Goal: Task Accomplishment & Management: Manage account settings

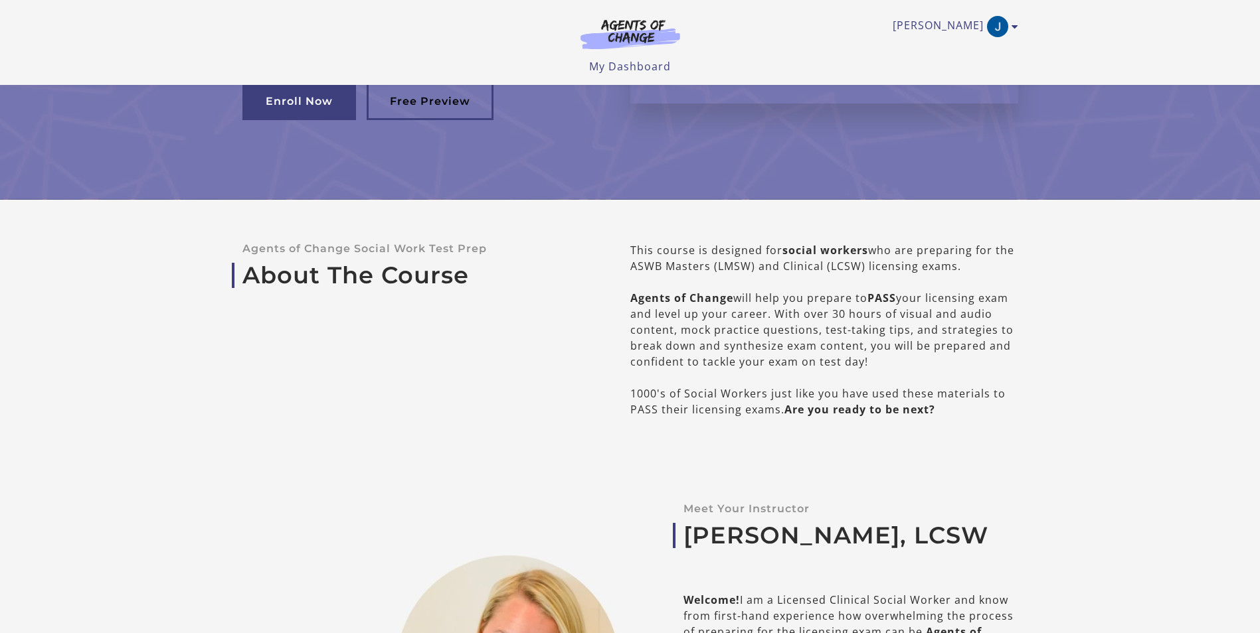
scroll to position [66, 0]
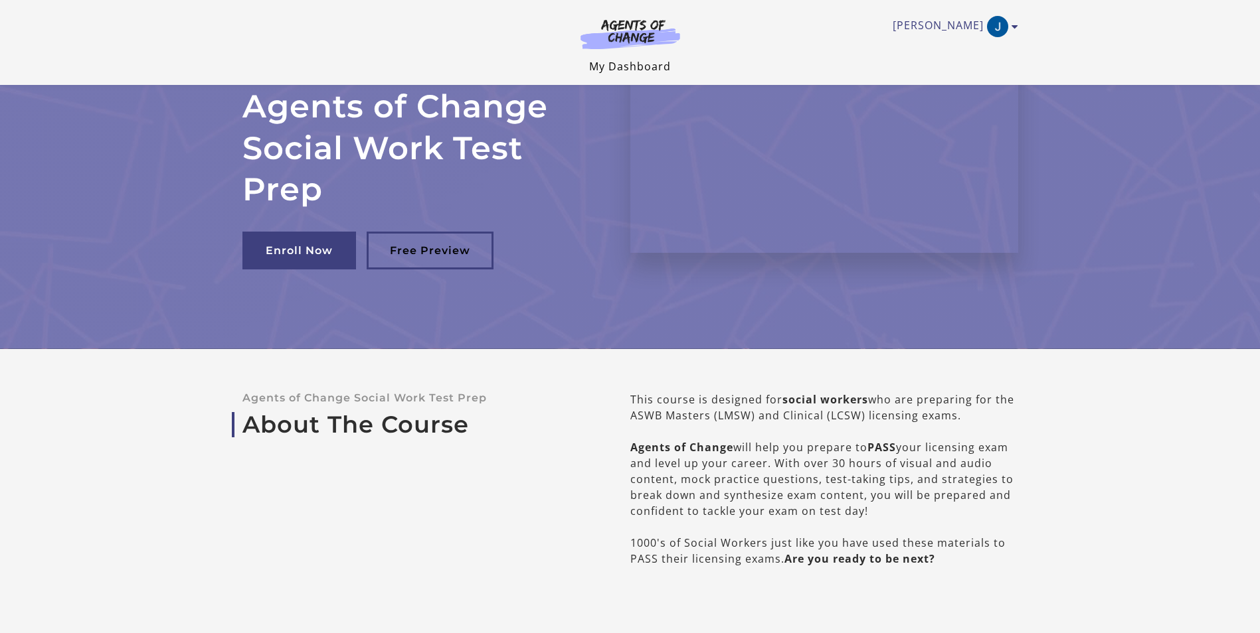
click at [632, 63] on link "My Dashboard" at bounding box center [630, 66] width 82 height 15
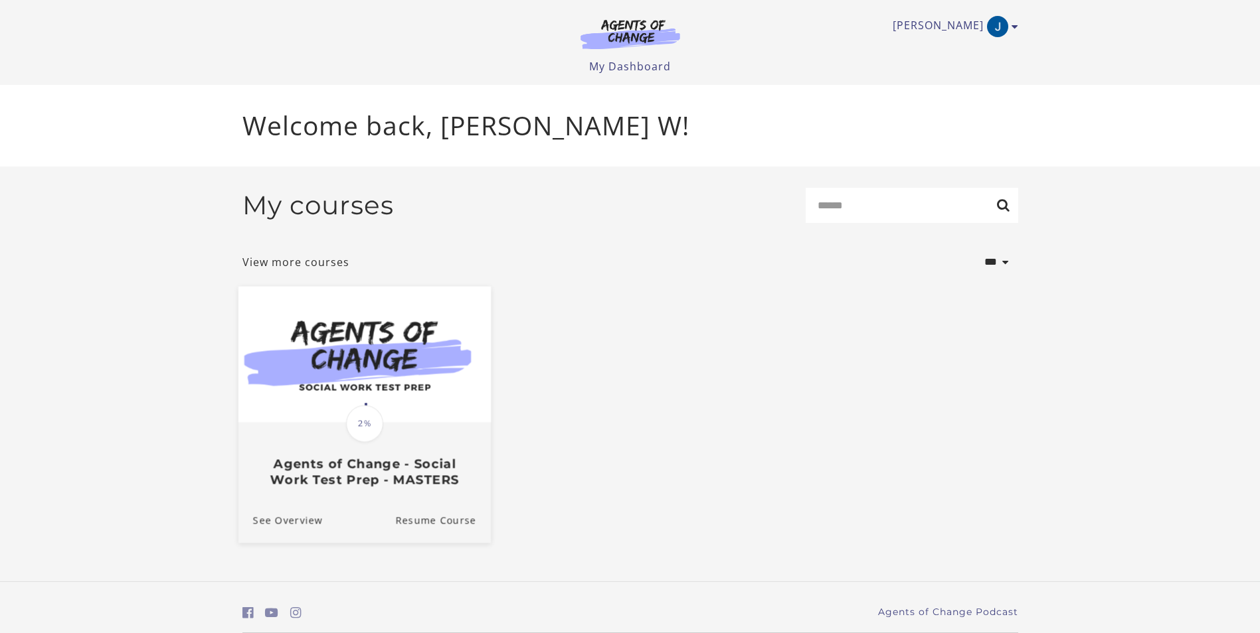
click at [430, 386] on img at bounding box center [364, 354] width 252 height 136
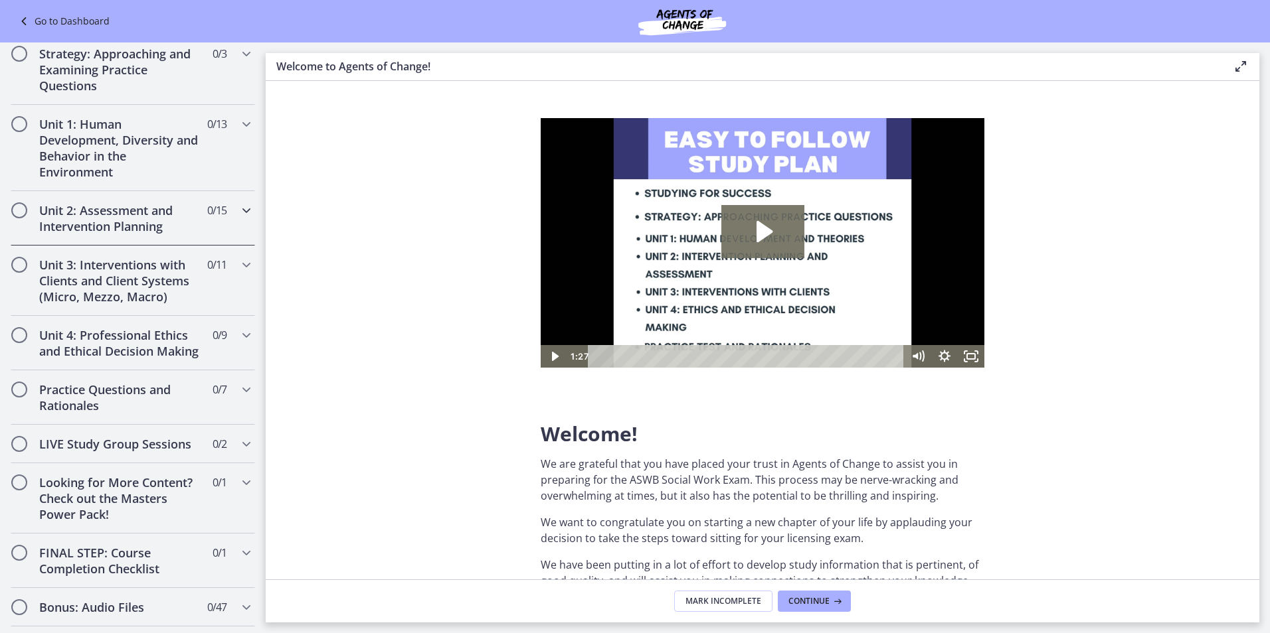
scroll to position [664, 0]
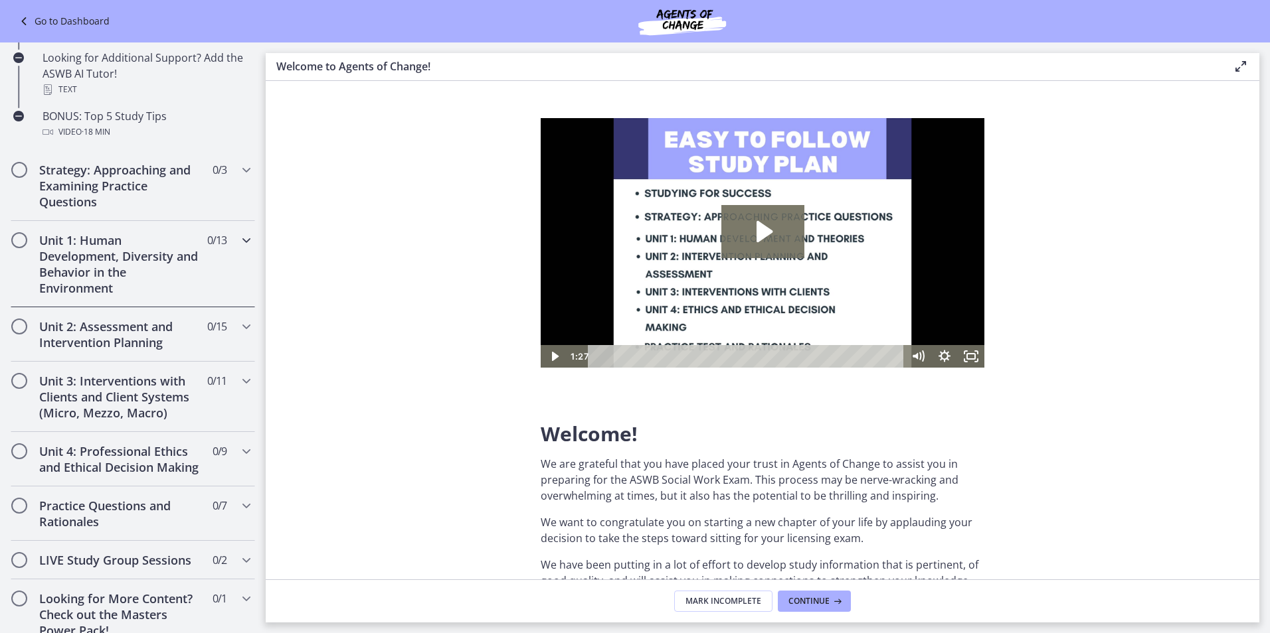
click at [99, 262] on h2 "Unit 1: Human Development, Diversity and Behavior in the Environment" at bounding box center [120, 264] width 162 height 64
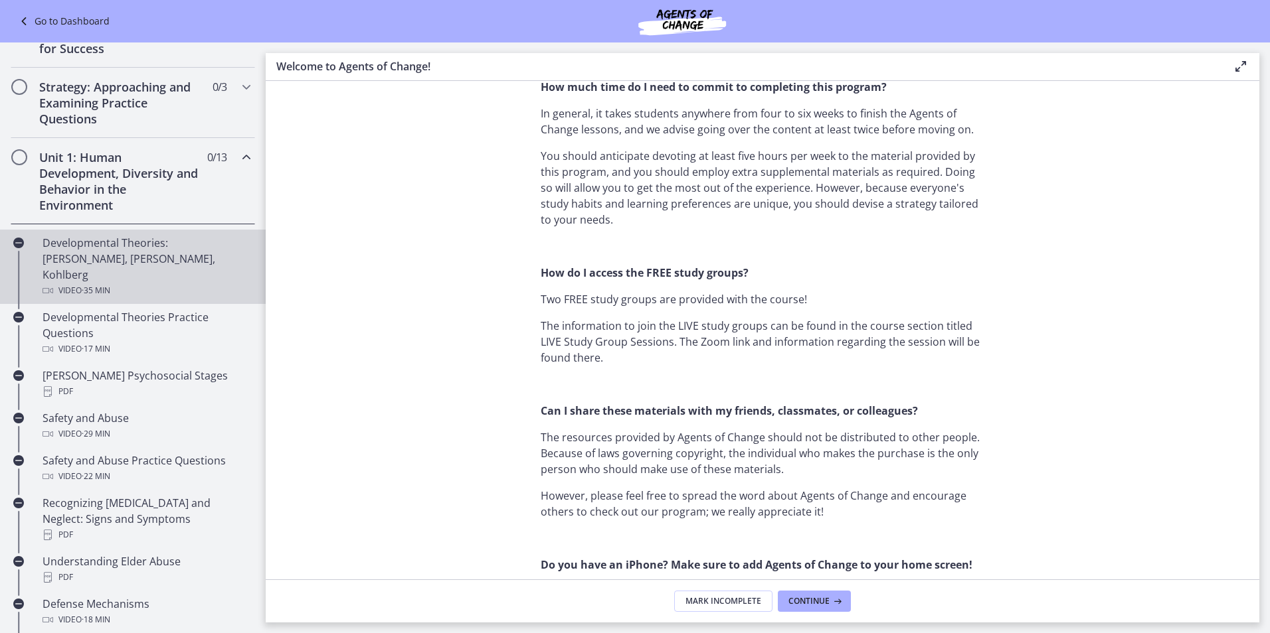
scroll to position [199, 0]
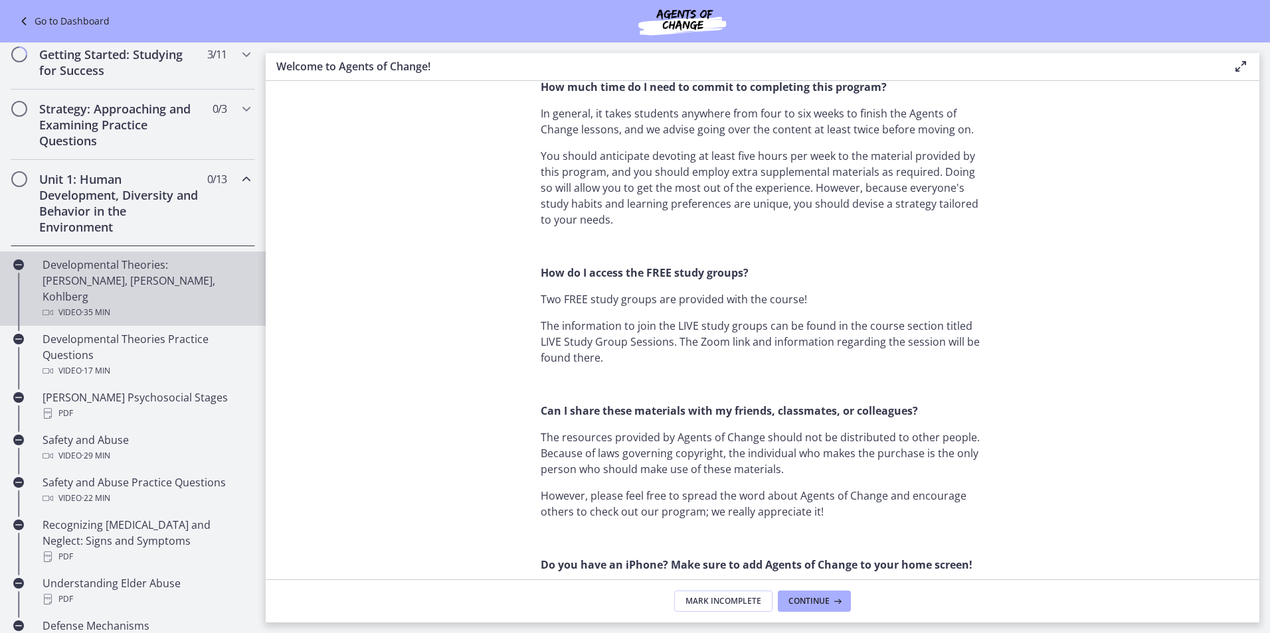
click at [106, 267] on div "Developmental Theories: Erikson, Piaget, Kohlberg Video · 35 min" at bounding box center [145, 289] width 207 height 64
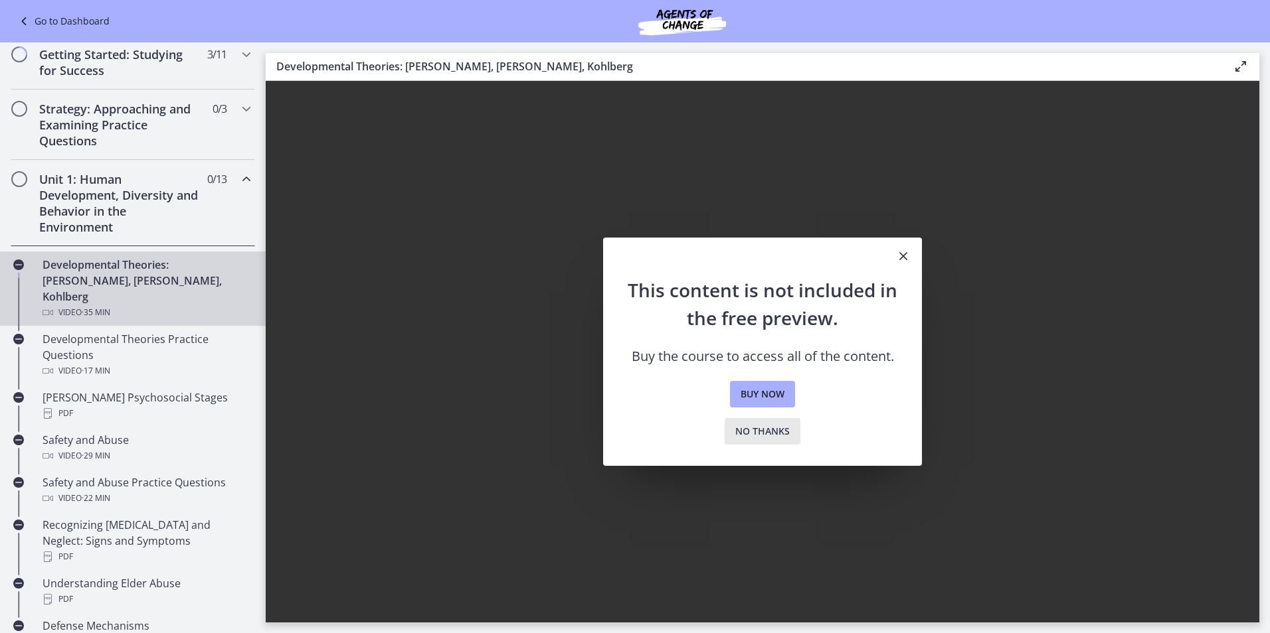
click at [760, 438] on span "No thanks" at bounding box center [762, 432] width 54 height 16
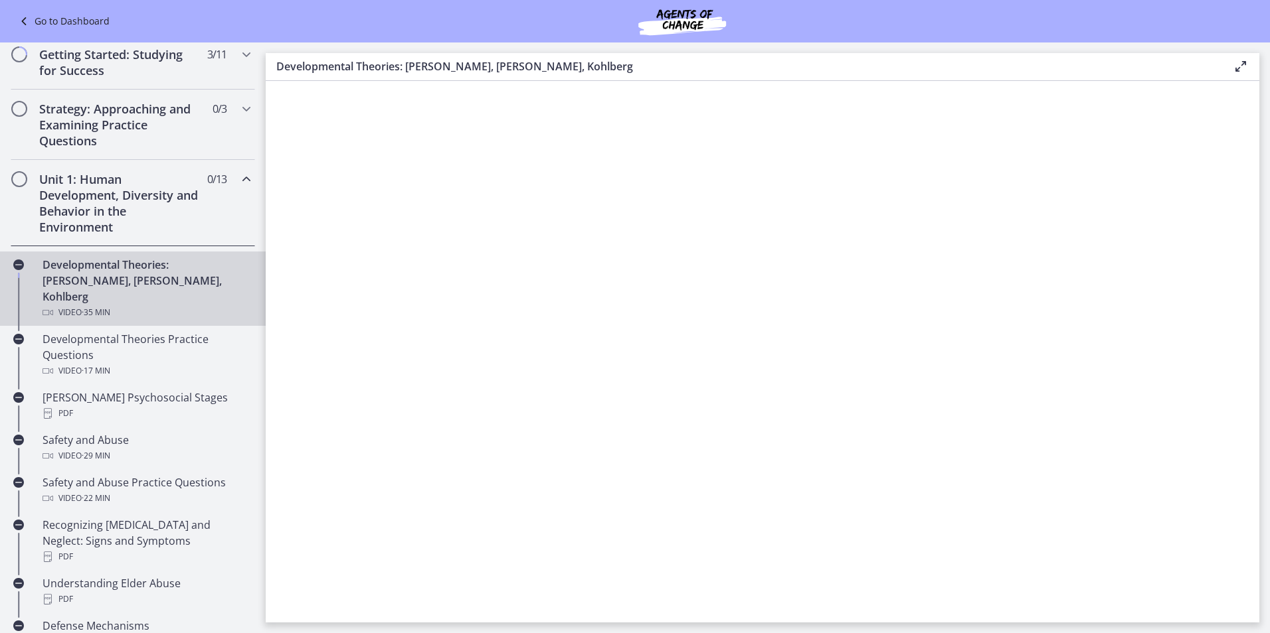
click at [21, 189] on div "Unit 1: Human Development, Diversity and Behavior in the Environment 0 / 13 Com…" at bounding box center [133, 203] width 244 height 86
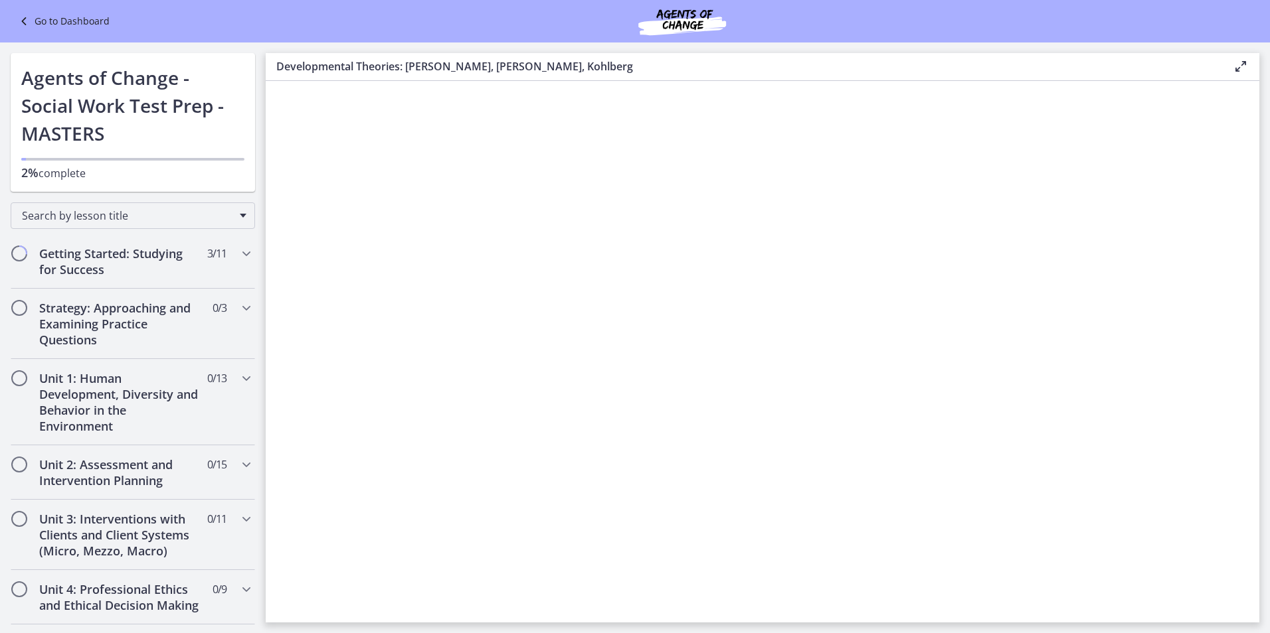
click at [15, 15] on div "Go to Dashboard" at bounding box center [635, 21] width 1270 height 42
click at [21, 19] on icon at bounding box center [25, 21] width 19 height 16
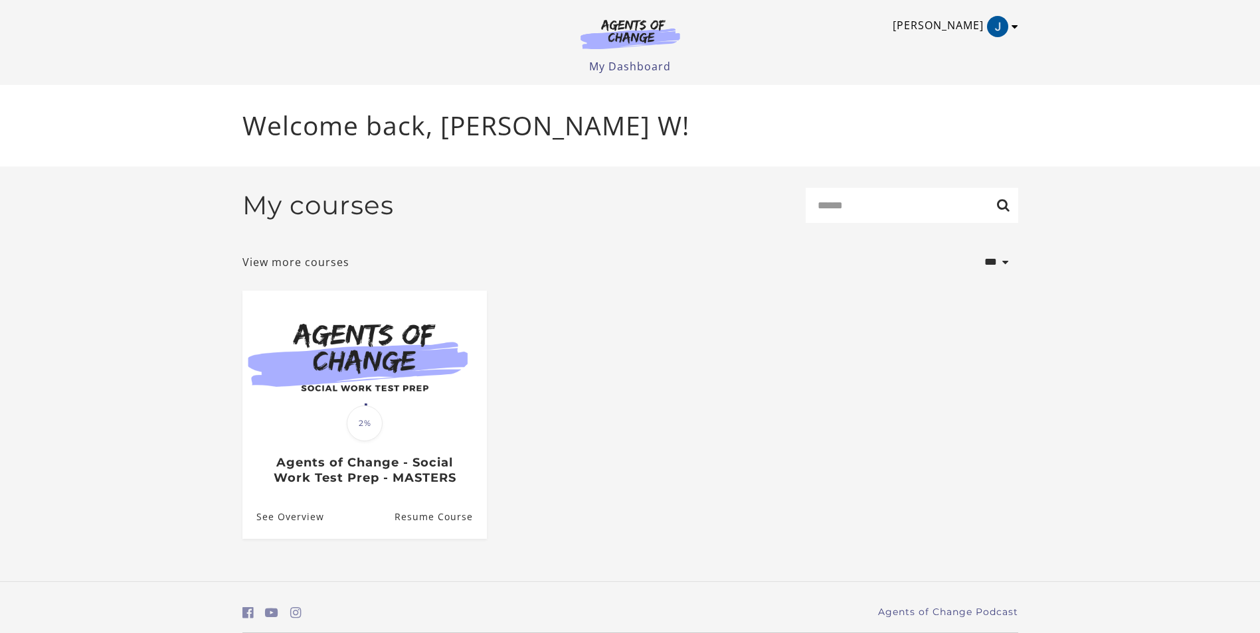
click at [1014, 25] on icon "Toggle menu" at bounding box center [1014, 26] width 7 height 11
click at [958, 54] on link "My Account" at bounding box center [962, 48] width 117 height 23
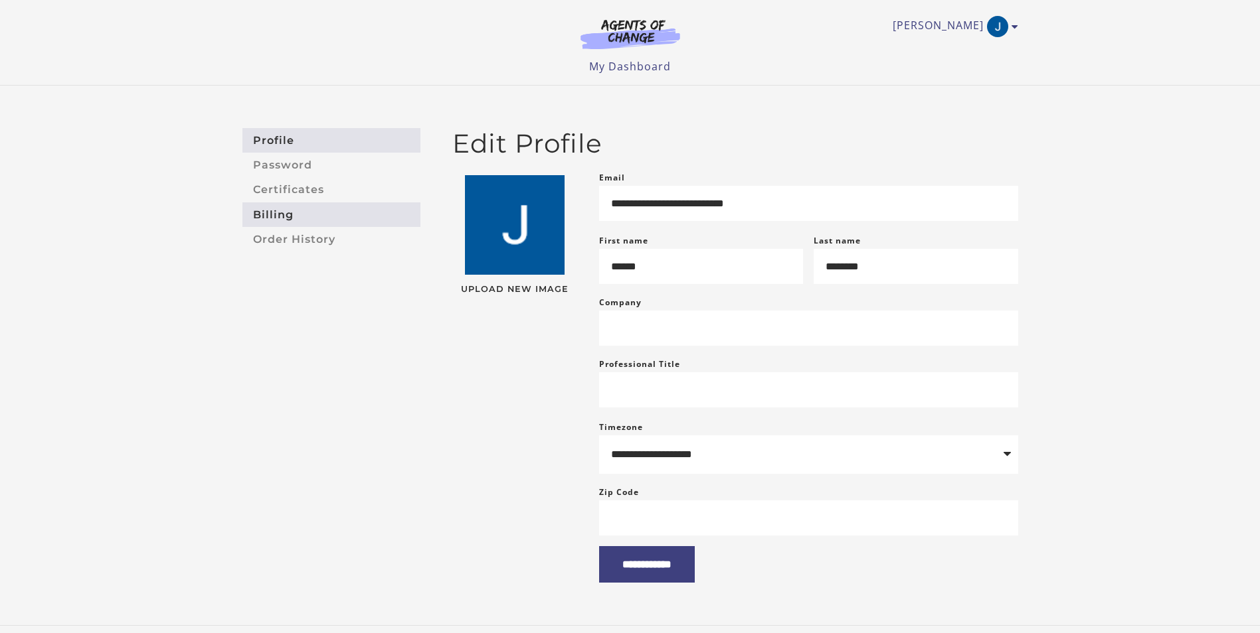
click at [310, 218] on link "Billing" at bounding box center [331, 215] width 178 height 25
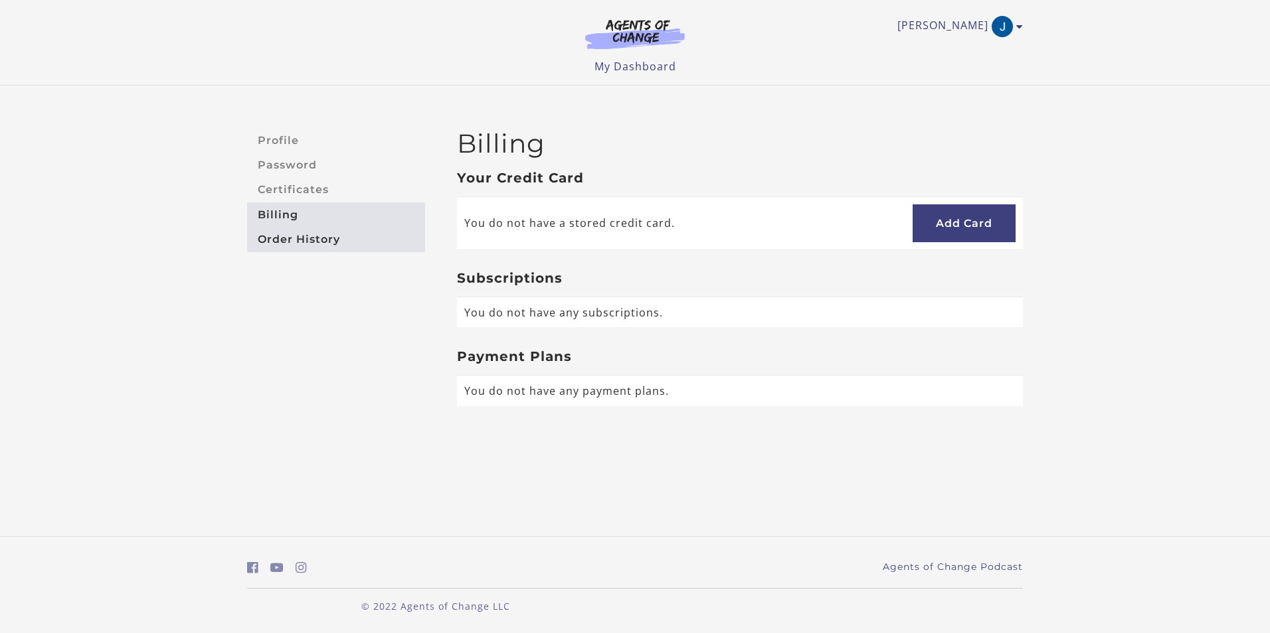
click at [308, 240] on link "Order History" at bounding box center [336, 239] width 178 height 25
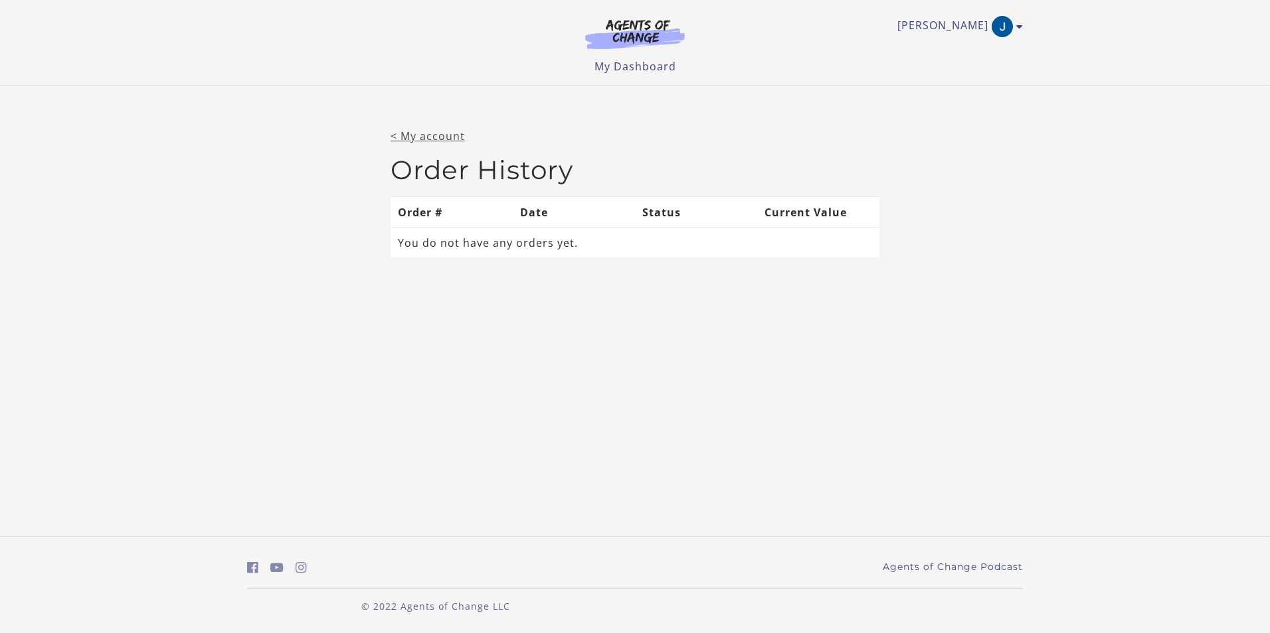
click at [446, 139] on link "< My account" at bounding box center [427, 136] width 74 height 15
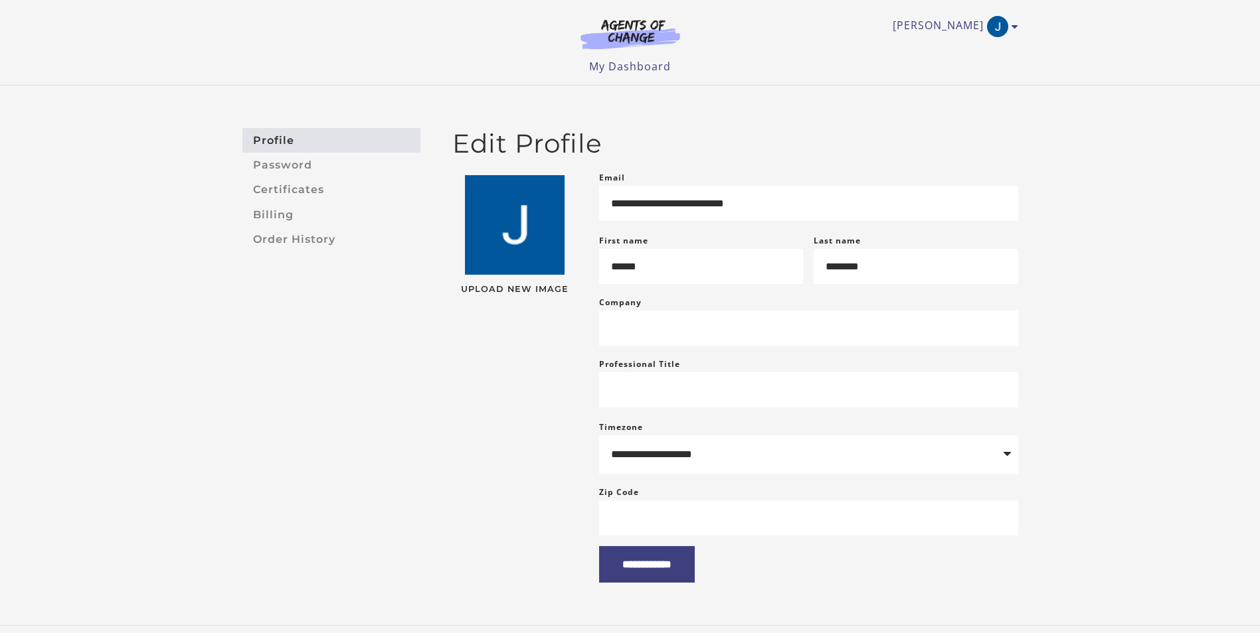
click at [337, 168] on link "Password" at bounding box center [331, 165] width 178 height 25
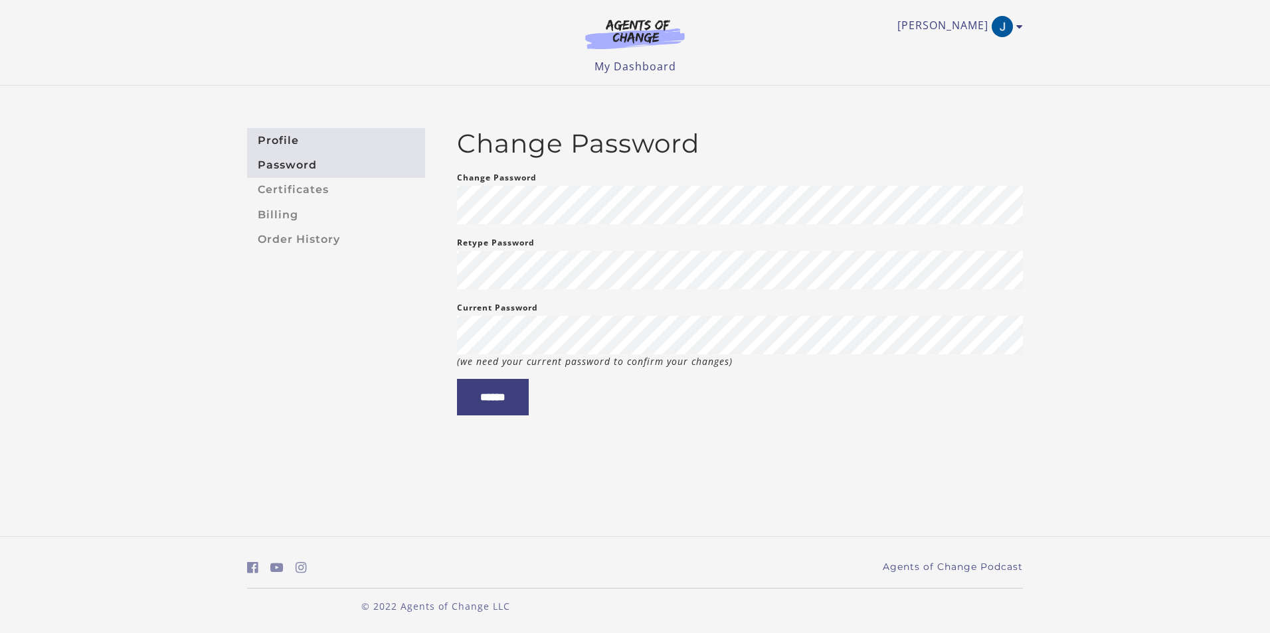
click at [349, 145] on link "Profile" at bounding box center [336, 140] width 178 height 25
